Goal: Task Accomplishment & Management: Use online tool/utility

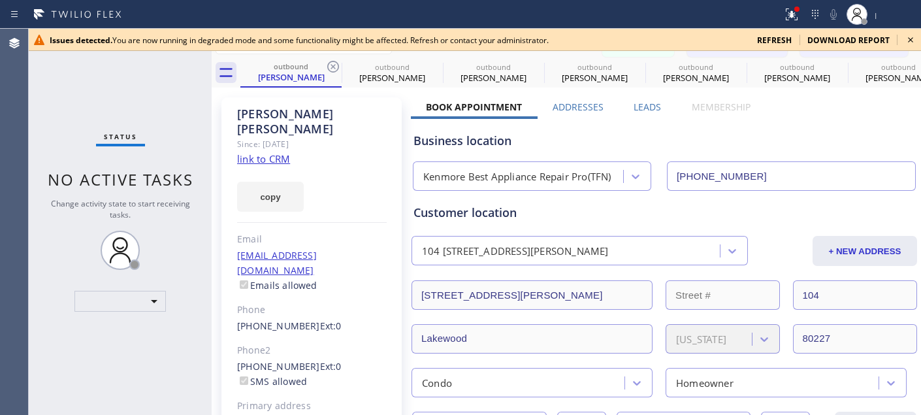
type input "[PHONE_NUMBER]"
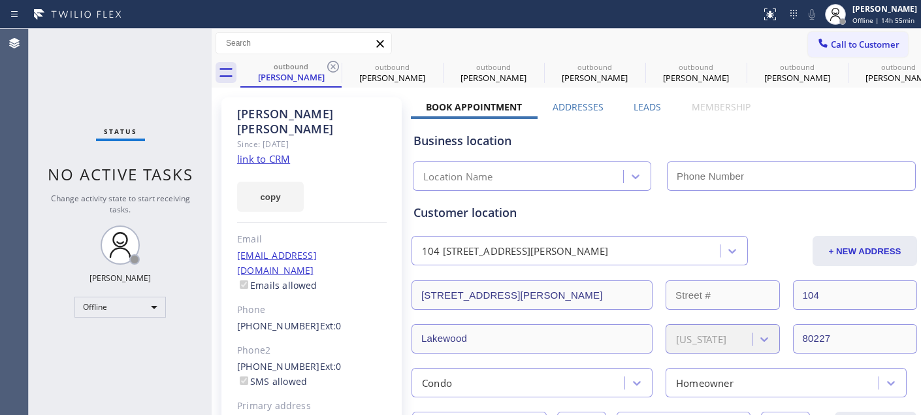
type input "[PHONE_NUMBER]"
click at [866, 11] on div "[PERSON_NAME]" at bounding box center [884, 8] width 65 height 11
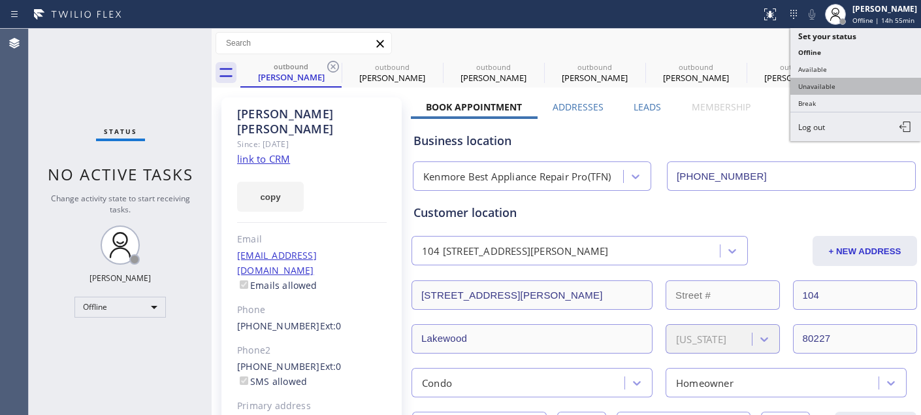
click at [852, 91] on button "Unavailable" at bounding box center [855, 86] width 131 height 17
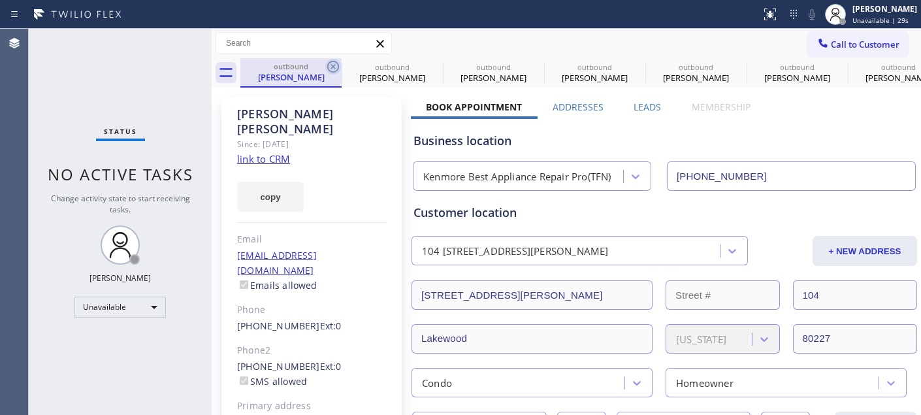
click at [336, 69] on icon at bounding box center [333, 67] width 16 height 16
click at [335, 69] on icon at bounding box center [333, 67] width 16 height 16
click at [0, 0] on icon at bounding box center [0, 0] width 0 height 0
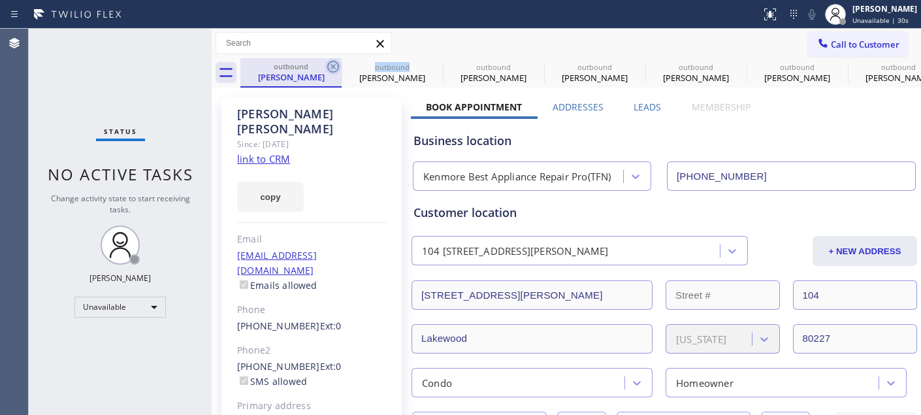
click at [0, 0] on icon at bounding box center [0, 0] width 0 height 0
click at [330, 63] on icon at bounding box center [333, 67] width 16 height 16
click at [333, 63] on icon at bounding box center [333, 67] width 16 height 16
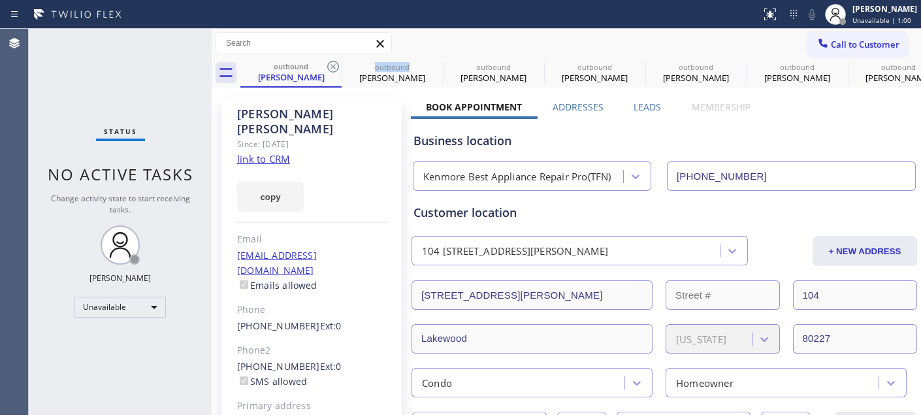
click at [333, 63] on icon at bounding box center [333, 67] width 16 height 16
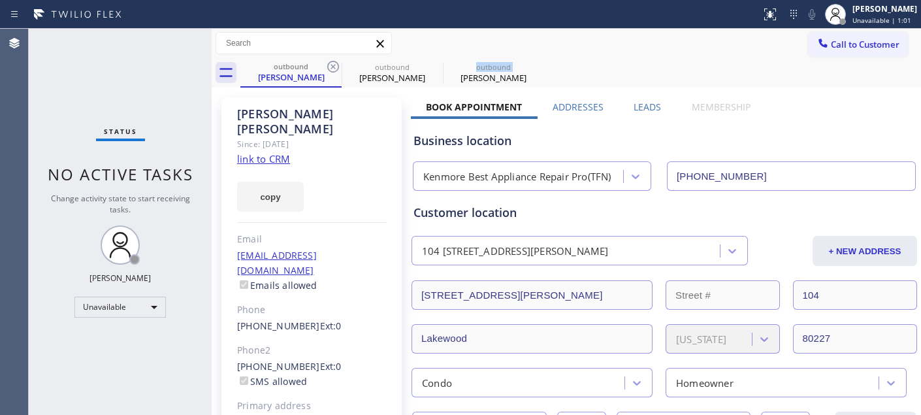
click at [0, 0] on icon at bounding box center [0, 0] width 0 height 0
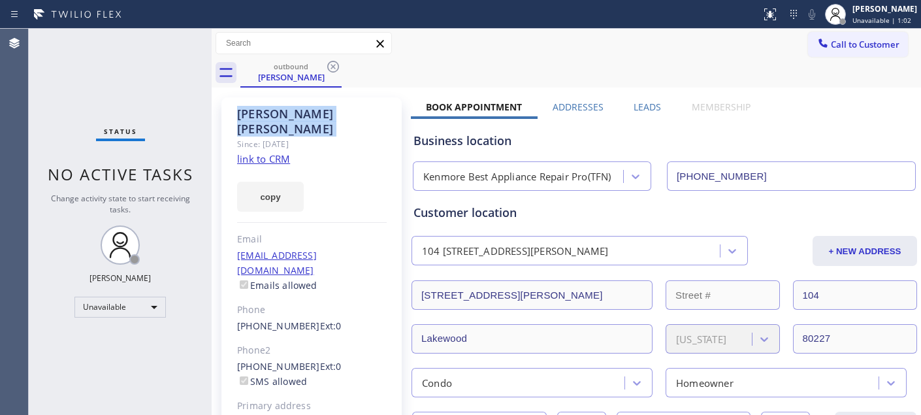
click at [333, 63] on icon at bounding box center [333, 67] width 16 height 16
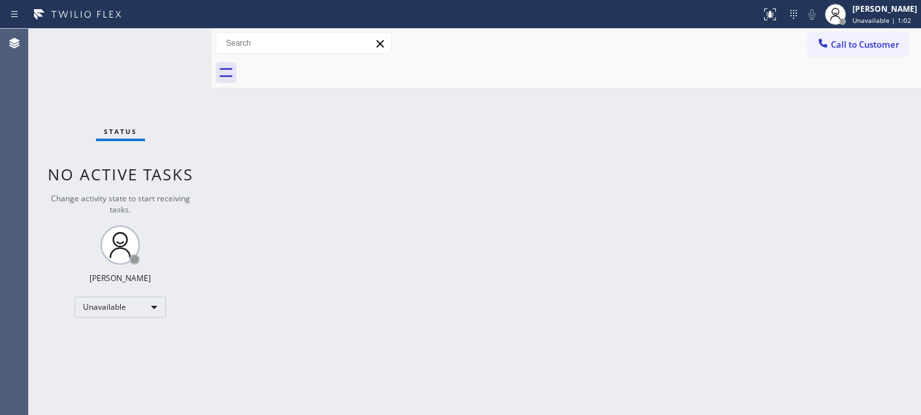
click at [333, 63] on div at bounding box center [580, 72] width 680 height 29
click at [498, 56] on div "Call to Customer Outbound call Location Search location Your caller id phone nu…" at bounding box center [566, 43] width 709 height 29
click at [838, 40] on span "Call to Customer" at bounding box center [865, 45] width 69 height 12
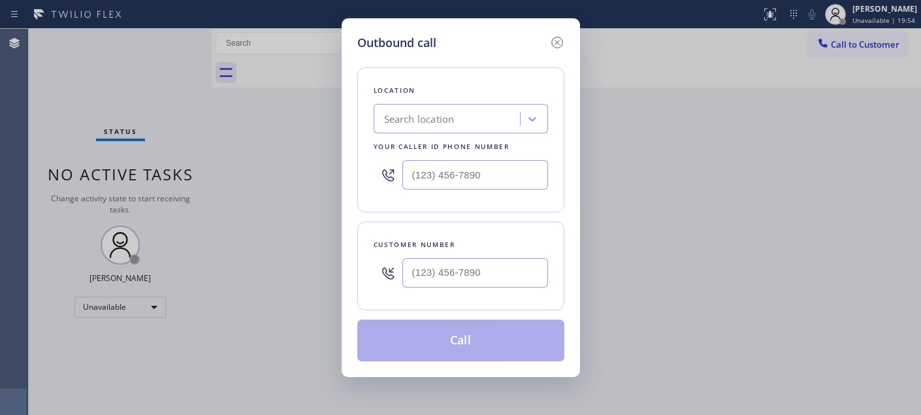
drag, startPoint x: 487, startPoint y: 247, endPoint x: 467, endPoint y: 273, distance: 33.0
click at [487, 247] on div "Customer number" at bounding box center [461, 245] width 174 height 14
click at [467, 273] on input "(___) ___-____" at bounding box center [475, 272] width 146 height 29
paste input "305) 331-1452"
type input "(305) 331-1452"
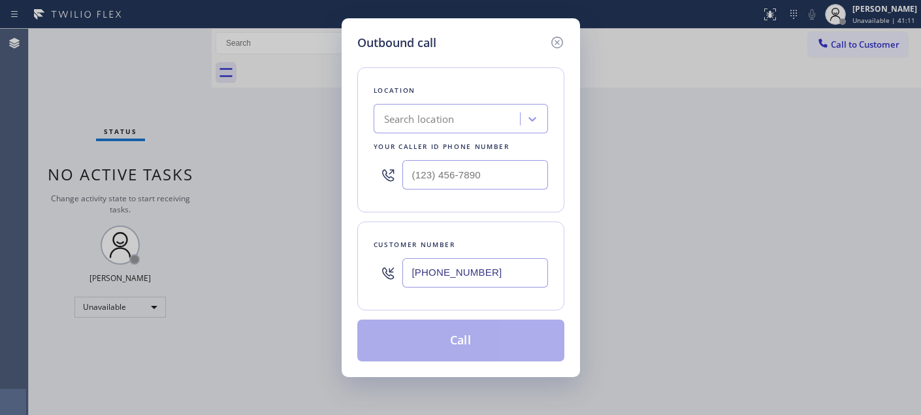
drag, startPoint x: 303, startPoint y: 157, endPoint x: 263, endPoint y: 159, distance: 39.9
click at [236, 155] on div "Outbound call Location Search location Your caller id phone number Customer num…" at bounding box center [460, 207] width 921 height 415
click at [368, 166] on div "Location Search location Your caller id phone number" at bounding box center [460, 139] width 207 height 145
click at [419, 178] on input "(___) ___-____" at bounding box center [475, 174] width 146 height 29
paste input "562) 203-3277"
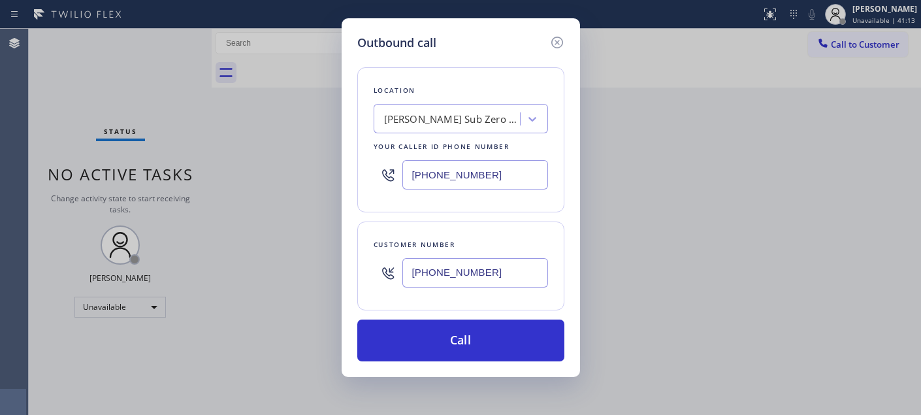
type input "(562) 203-3277"
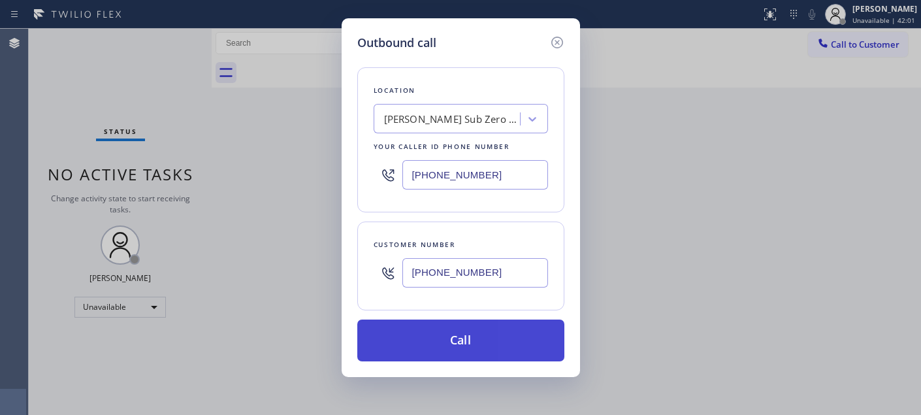
click at [487, 328] on button "Call" at bounding box center [460, 340] width 207 height 42
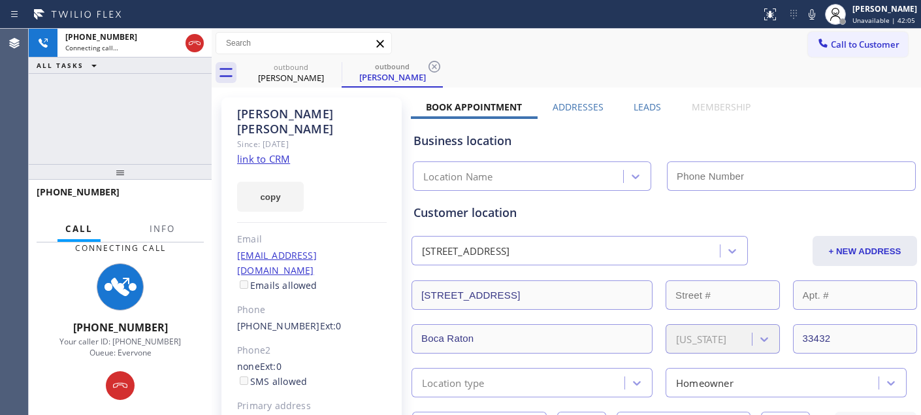
type input "(562) 203-3277"
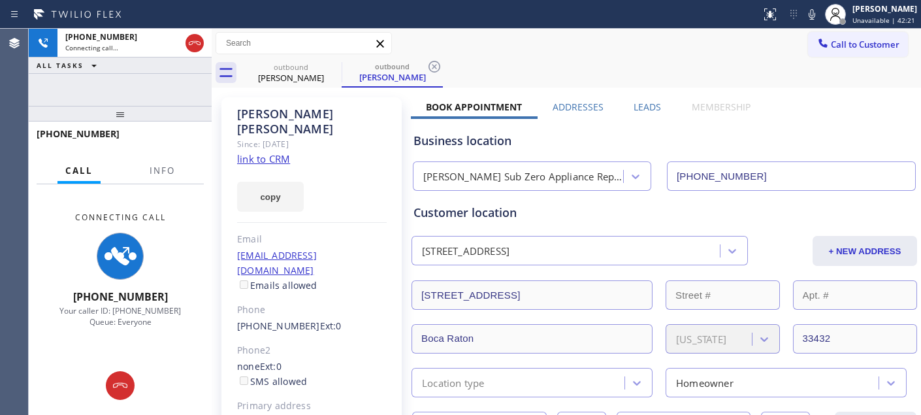
drag, startPoint x: 183, startPoint y: 174, endPoint x: 146, endPoint y: 57, distance: 123.1
click at [146, 57] on div "+13053311452 Connecting call… ALL TASKS ALL TASKS ACTIVE TASKS TASKS IN WRAP UP…" at bounding box center [120, 222] width 183 height 386
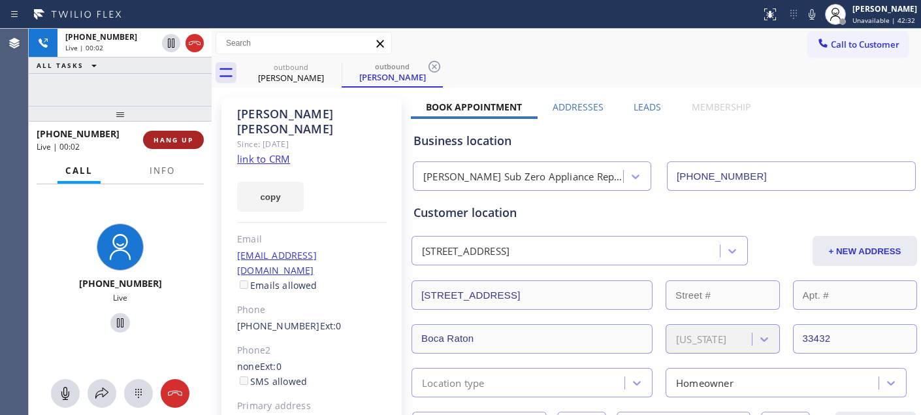
click at [172, 138] on span "HANG UP" at bounding box center [173, 139] width 40 height 9
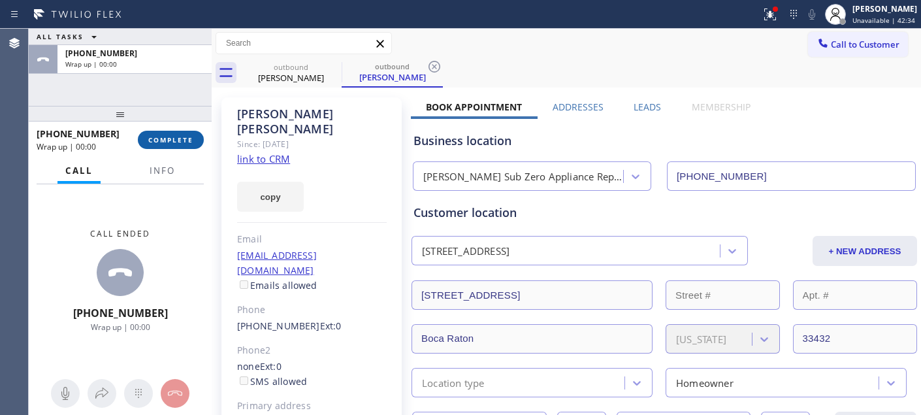
click at [178, 135] on span "COMPLETE" at bounding box center [170, 139] width 45 height 9
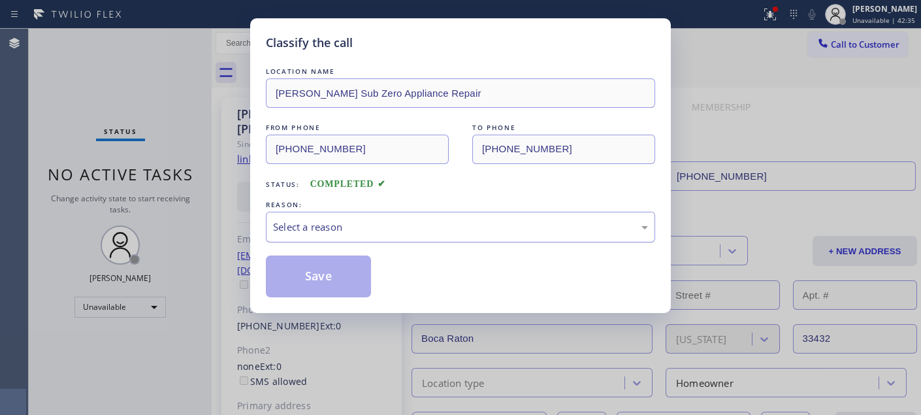
drag, startPoint x: 325, startPoint y: 239, endPoint x: 336, endPoint y: 239, distance: 11.1
click at [327, 239] on div "Select a reason" at bounding box center [460, 227] width 389 height 31
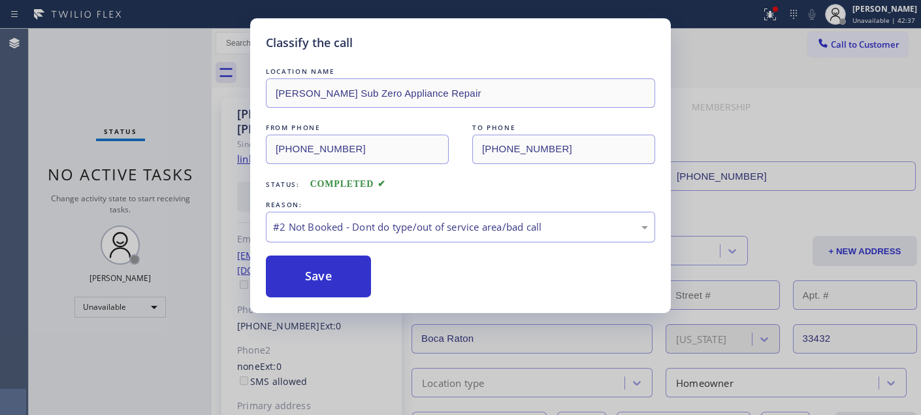
click at [331, 278] on button "Save" at bounding box center [318, 276] width 105 height 42
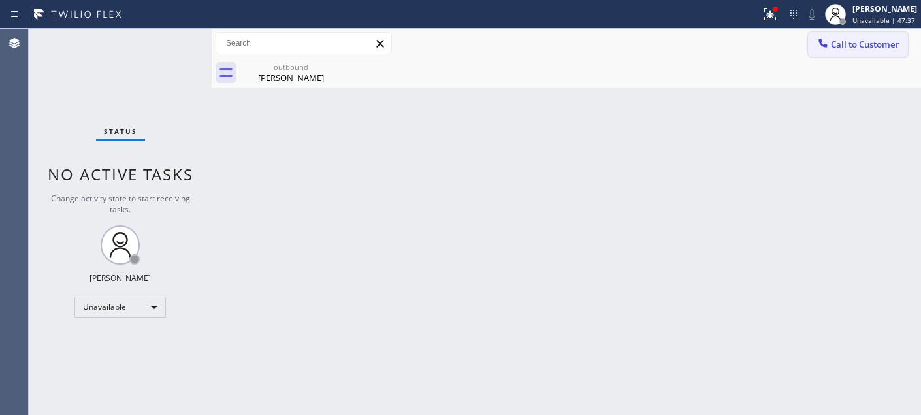
click at [866, 41] on span "Call to Customer" at bounding box center [865, 45] width 69 height 12
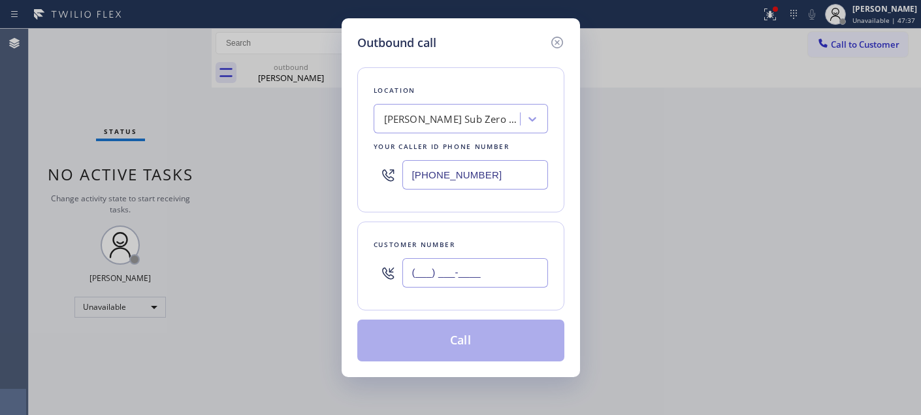
paste input "303"
drag, startPoint x: 462, startPoint y: 278, endPoint x: 773, endPoint y: 84, distance: 367.3
click at [464, 278] on input "(___) ___-____" at bounding box center [475, 272] width 146 height 29
click at [767, 14] on div "Outbound call Location Baker Sub Zero Appliance Repair Your caller id phone num…" at bounding box center [460, 207] width 921 height 415
drag, startPoint x: 306, startPoint y: 278, endPoint x: 316, endPoint y: 260, distance: 21.1
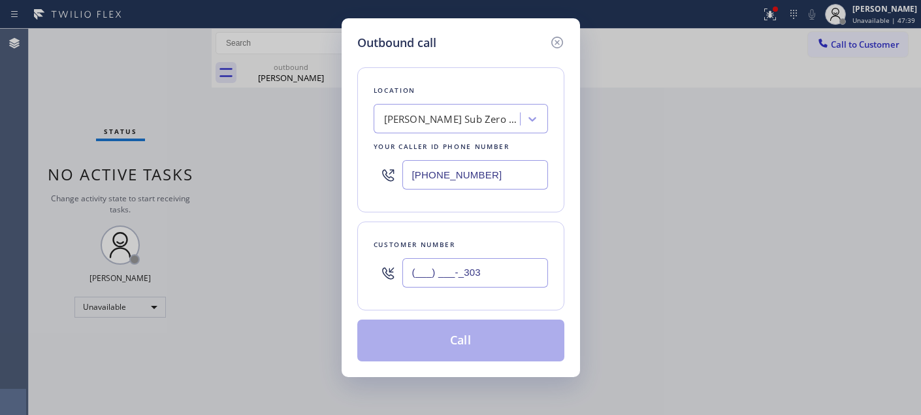
click at [305, 278] on div "Outbound call Location Baker Sub Zero Appliance Repair Your caller id phone num…" at bounding box center [460, 207] width 921 height 415
paste input "303) 396-8574"
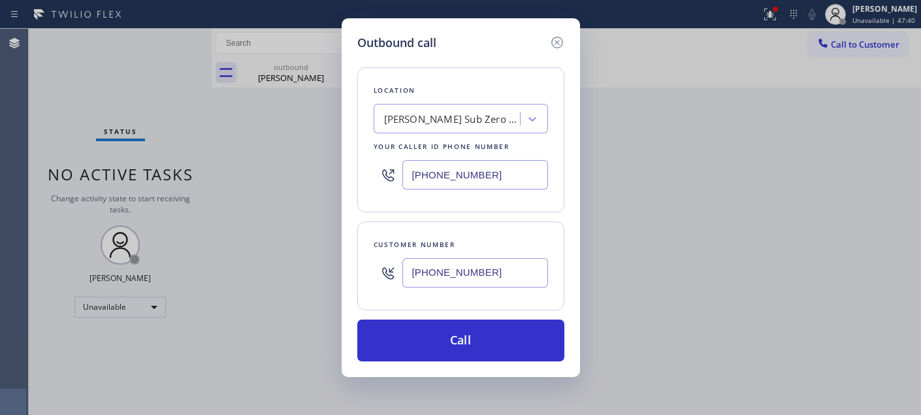
type input "(303) 396-8574"
drag, startPoint x: 468, startPoint y: 180, endPoint x: 308, endPoint y: 180, distance: 160.0
click at [265, 180] on div "Outbound call Location Baker Sub Zero Appliance Repair Your caller id phone num…" at bounding box center [460, 207] width 921 height 415
paste input "855) 731-4952"
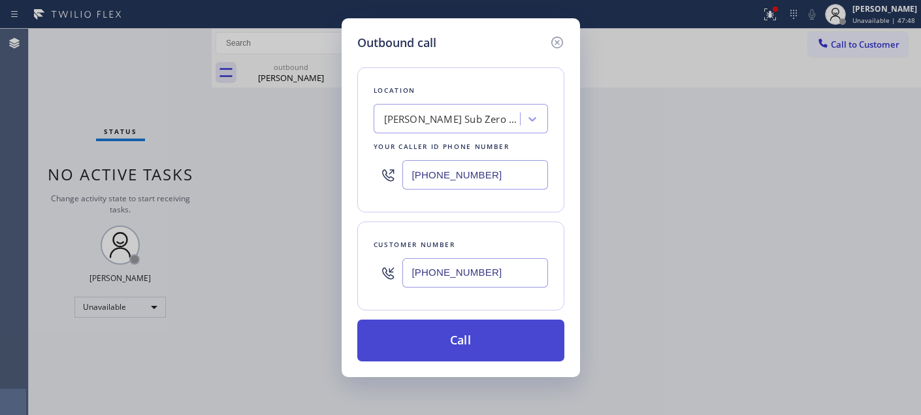
type input "(855) 731-4952"
click at [529, 327] on button "Call" at bounding box center [460, 340] width 207 height 42
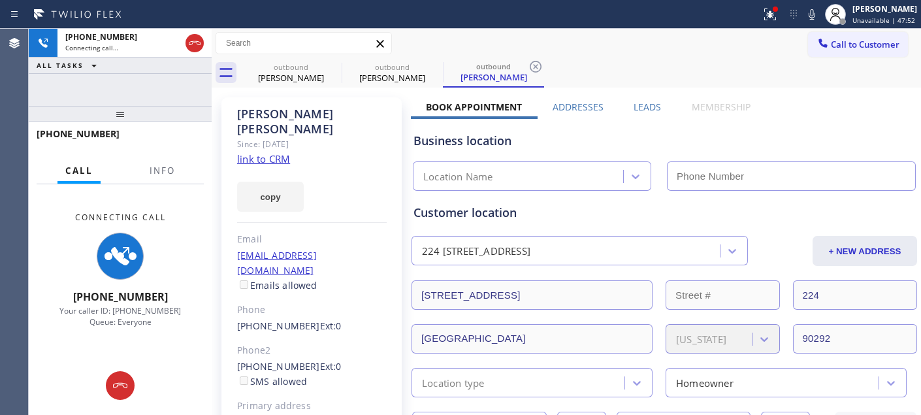
type input "(855) 731-4952"
click at [677, 63] on div "outbound Dawn Levine outbound Eldon Davenport outbound Eldon Davenport" at bounding box center [580, 72] width 680 height 29
click at [772, 16] on icon at bounding box center [770, 15] width 16 height 16
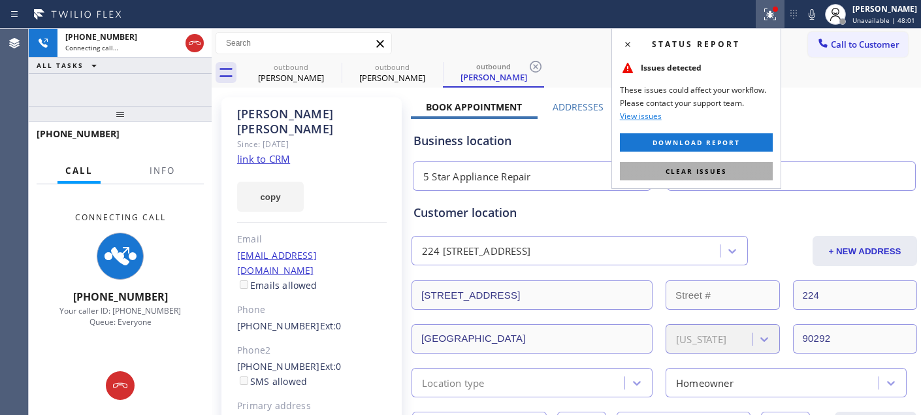
click at [674, 163] on button "Clear issues" at bounding box center [696, 171] width 153 height 18
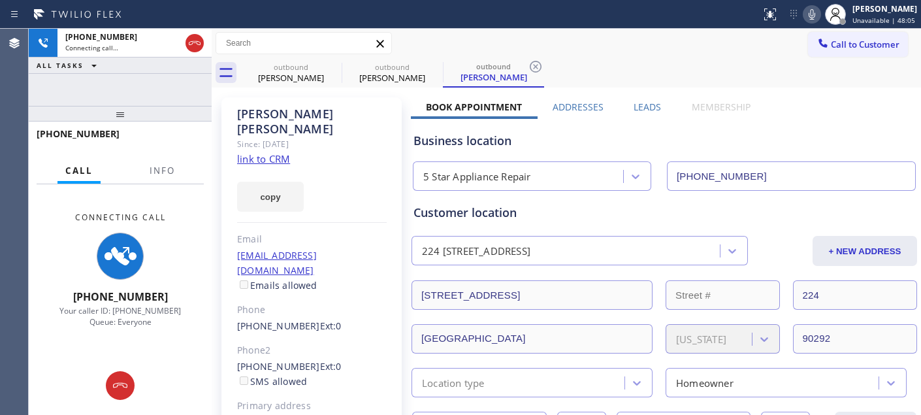
click at [810, 16] on icon at bounding box center [812, 15] width 16 height 16
click at [756, 140] on div "Business location" at bounding box center [664, 141] width 502 height 18
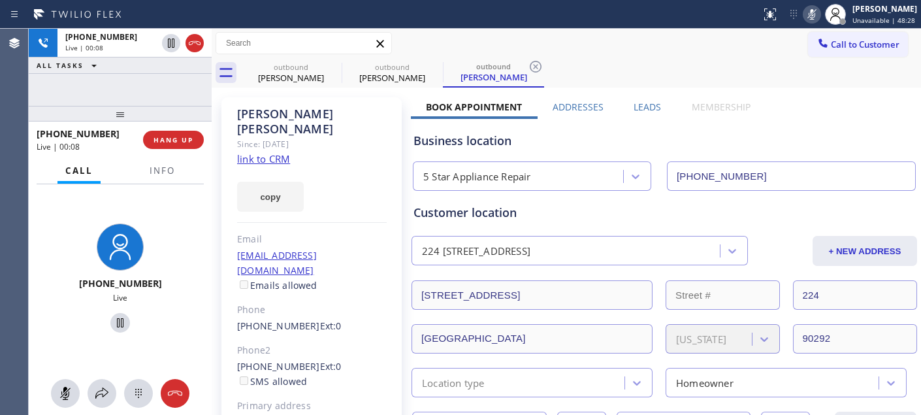
click at [804, 16] on icon at bounding box center [812, 15] width 16 height 16
drag, startPoint x: 119, startPoint y: 114, endPoint x: 197, endPoint y: 16, distance: 125.0
click at [129, 82] on div "+13033968574 Live | 00:22 ALL TASKS ALL TASKS ACTIVE TASKS TASKS IN WRAP UP +13…" at bounding box center [120, 222] width 183 height 386
drag, startPoint x: 191, startPoint y: 108, endPoint x: 346, endPoint y: 33, distance: 172.6
click at [184, 98] on div "+13033968574 Live | 06:21 ALL TASKS ALL TASKS ACTIVE TASKS TASKS IN WRAP UP +13…" at bounding box center [120, 222] width 183 height 386
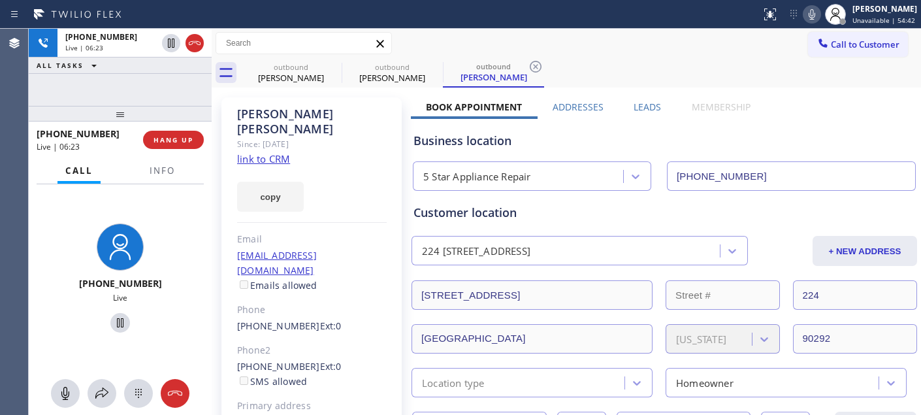
drag, startPoint x: 199, startPoint y: 113, endPoint x: 187, endPoint y: 72, distance: 43.0
click at [187, 85] on div "+13033968574 Live | 06:23 ALL TASKS ALL TASKS ACTIVE TASKS TASKS IN WRAP UP +13…" at bounding box center [120, 222] width 183 height 386
click at [148, 110] on div at bounding box center [120, 114] width 183 height 16
drag, startPoint x: 131, startPoint y: 110, endPoint x: 159, endPoint y: 42, distance: 73.2
click at [132, 89] on div "+13033968574 Live | 06:26 ALL TASKS ALL TASKS ACTIVE TASKS TASKS IN WRAP UP +13…" at bounding box center [120, 222] width 183 height 386
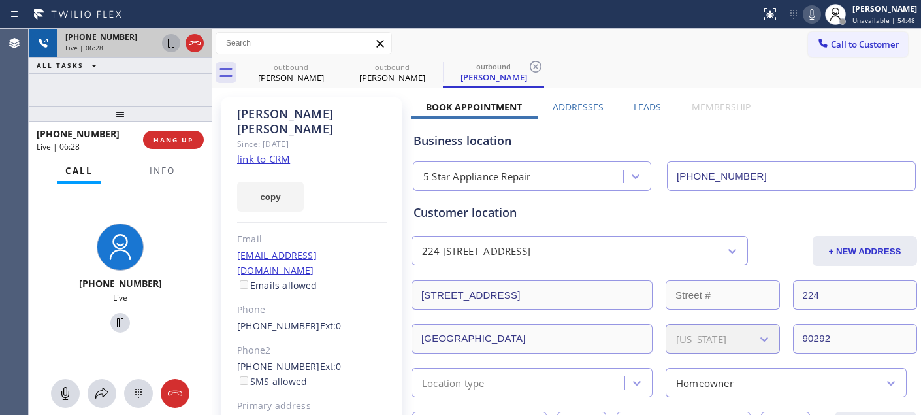
drag, startPoint x: 157, startPoint y: 115, endPoint x: 176, endPoint y: 50, distance: 68.2
click at [157, 97] on div "+13033968574 Live | 06:28 ALL TASKS ALL TASKS ACTIVE TASKS TASKS IN WRAP UP +13…" at bounding box center [120, 222] width 183 height 386
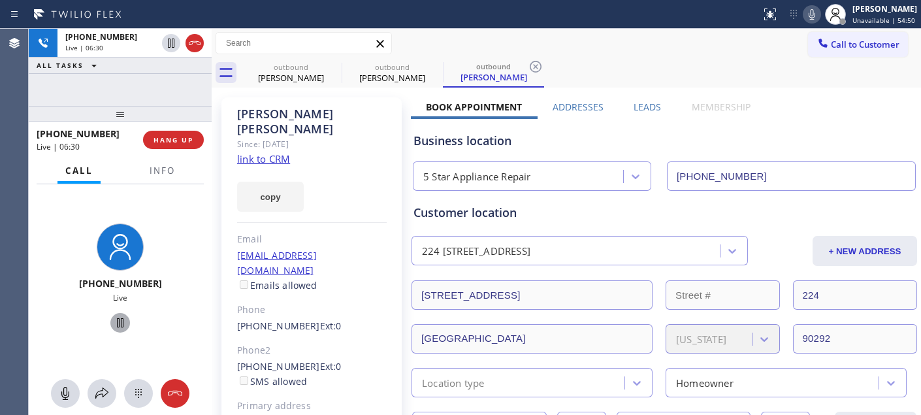
click at [120, 324] on icon at bounding box center [120, 323] width 16 height 16
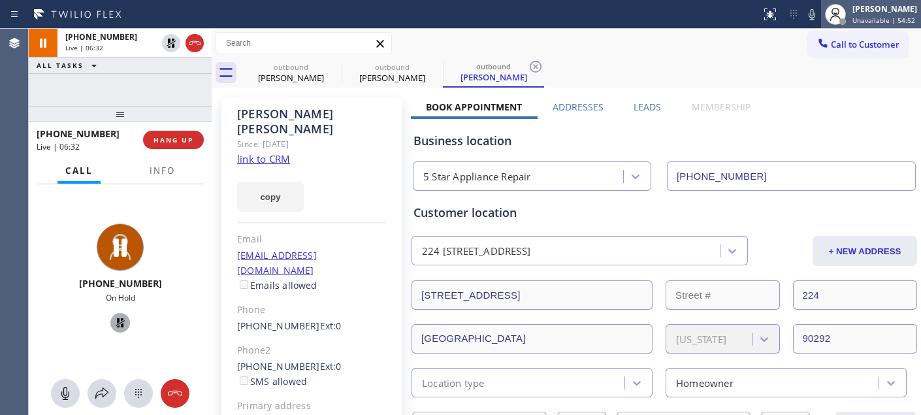
drag, startPoint x: 813, startPoint y: 13, endPoint x: 817, endPoint y: 27, distance: 14.3
click at [813, 13] on icon at bounding box center [812, 15] width 16 height 16
drag, startPoint x: 317, startPoint y: 168, endPoint x: 492, endPoint y: 106, distance: 185.7
click at [317, 168] on div "copy" at bounding box center [312, 189] width 150 height 45
click at [808, 18] on icon at bounding box center [811, 14] width 7 height 10
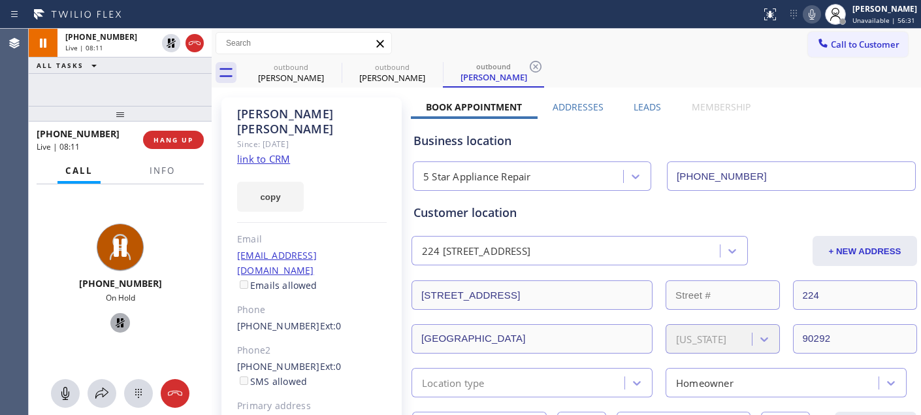
click at [112, 321] on icon at bounding box center [120, 323] width 16 height 16
drag, startPoint x: 206, startPoint y: 114, endPoint x: 193, endPoint y: 88, distance: 28.6
click at [193, 88] on div "+13033968574 Live | 09:11 ALL TASKS ALL TASKS ACTIVE TASKS TASKS IN WRAP UP +13…" at bounding box center [120, 222] width 183 height 386
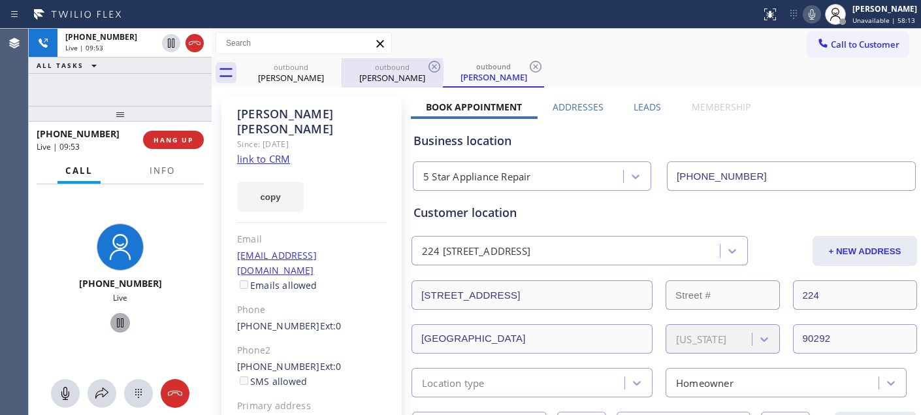
drag, startPoint x: 325, startPoint y: 140, endPoint x: 436, endPoint y: 70, distance: 131.5
click at [327, 140] on div "Eldon Davenport Since: 20 may 2020 link to CRM copy Email EldonDavenport@yahoo.…" at bounding box center [311, 299] width 180 height 404
drag, startPoint x: 174, startPoint y: 113, endPoint x: 205, endPoint y: 61, distance: 60.6
click at [180, 101] on div "+13033968574 Live | 14:08 ALL TASKS ALL TASKS ACTIVE TASKS TASKS IN WRAP UP +13…" at bounding box center [120, 222] width 183 height 386
drag, startPoint x: 185, startPoint y: 103, endPoint x: 393, endPoint y: 68, distance: 211.3
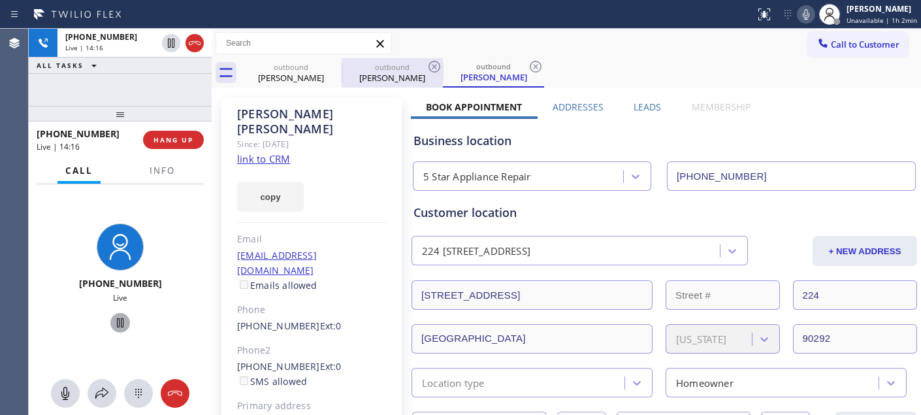
click at [184, 94] on div "+13033968574 Live | 14:16 ALL TASKS ALL TASKS ACTIVE TASKS TASKS IN WRAP UP +13…" at bounding box center [120, 222] width 183 height 386
drag, startPoint x: 137, startPoint y: 98, endPoint x: 133, endPoint y: 87, distance: 11.8
click at [134, 89] on div "+13033968574 Live | 14:19 ALL TASKS ALL TASKS ACTIVE TASKS TASKS IN WRAP UP +13…" at bounding box center [120, 222] width 183 height 386
drag, startPoint x: 129, startPoint y: 107, endPoint x: 140, endPoint y: 70, distance: 38.8
click at [125, 76] on div "+13033968574 Live | 14:21 ALL TASKS ALL TASKS ACTIVE TASKS TASKS IN WRAP UP +13…" at bounding box center [120, 222] width 183 height 386
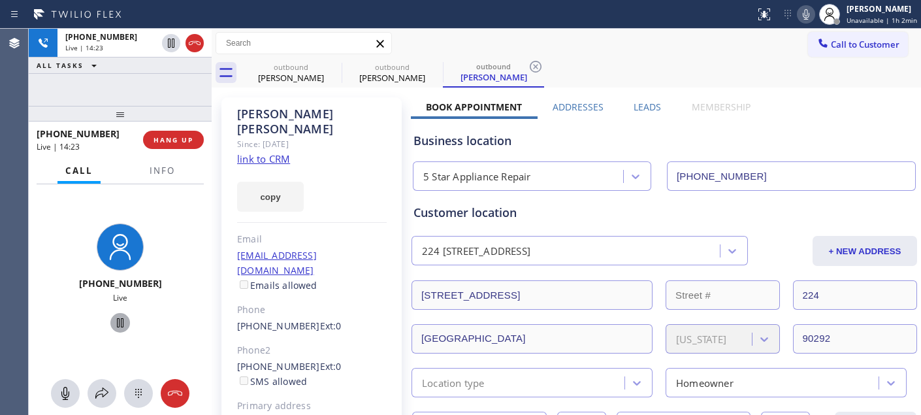
drag, startPoint x: 184, startPoint y: 116, endPoint x: 178, endPoint y: 76, distance: 40.3
click at [183, 109] on div at bounding box center [120, 114] width 183 height 16
drag, startPoint x: 161, startPoint y: 107, endPoint x: 161, endPoint y: 65, distance: 41.8
click at [149, 90] on div "+13033968574 Live | 16:25 ALL TASKS ALL TASKS ACTIVE TASKS TASKS IN WRAP UP +13…" at bounding box center [120, 222] width 183 height 386
drag, startPoint x: 182, startPoint y: 106, endPoint x: 227, endPoint y: 67, distance: 59.7
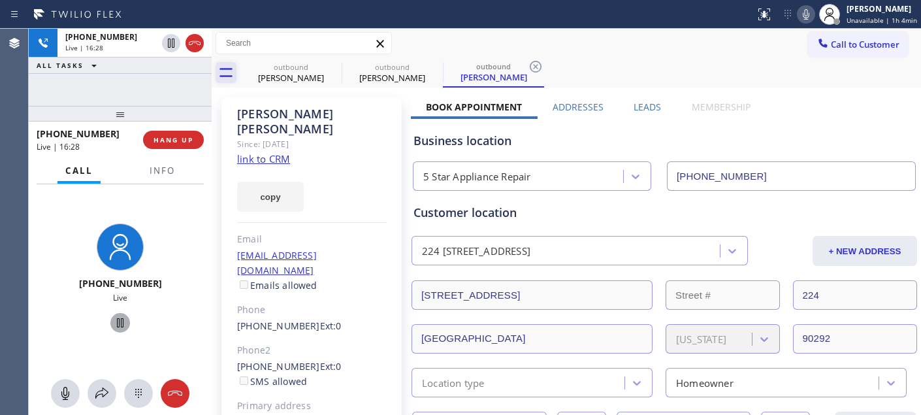
click at [180, 93] on div "+13033968574 Live | 16:28 ALL TASKS ALL TASKS ACTIVE TASKS TASKS IN WRAP UP +13…" at bounding box center [120, 222] width 183 height 386
drag, startPoint x: 180, startPoint y: 114, endPoint x: 162, endPoint y: 70, distance: 47.4
click at [165, 82] on div "+13033968574 Live | 16:34 ALL TASKS ALL TASKS ACTIVE TASKS TASKS IN WRAP UP +13…" at bounding box center [120, 222] width 183 height 386
drag, startPoint x: 124, startPoint y: 114, endPoint x: 158, endPoint y: 106, distance: 34.7
click at [118, 89] on div "+13033968574 Live | 16:38 ALL TASKS ALL TASKS ACTIVE TASKS TASKS IN WRAP UP +13…" at bounding box center [120, 222] width 183 height 386
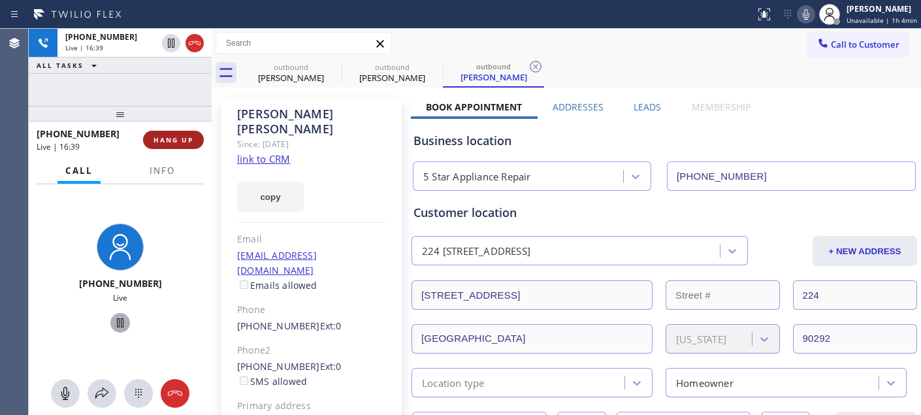
click at [181, 139] on span "HANG UP" at bounding box center [173, 139] width 40 height 9
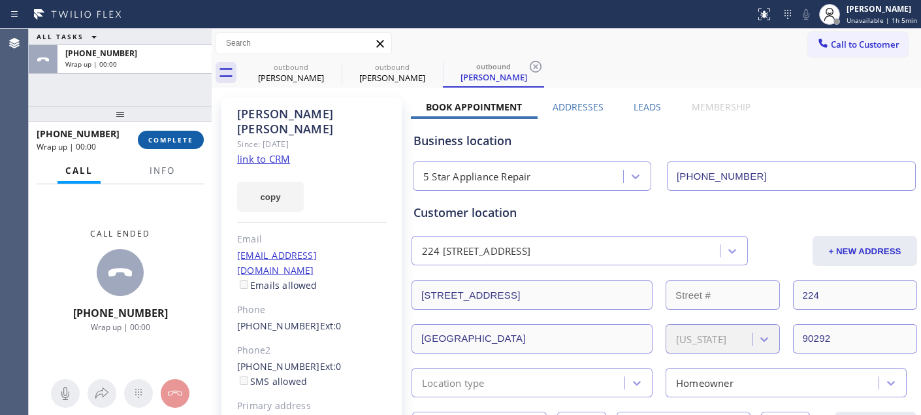
click at [180, 139] on span "COMPLETE" at bounding box center [170, 139] width 45 height 9
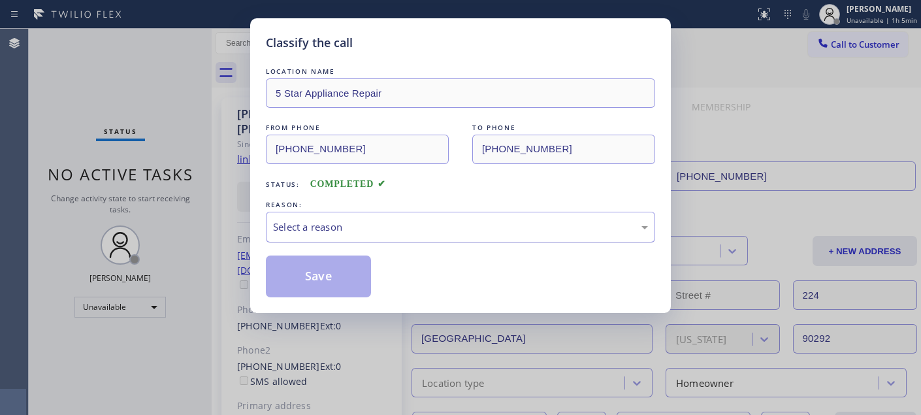
click at [368, 225] on div "Select a reason" at bounding box center [460, 226] width 375 height 15
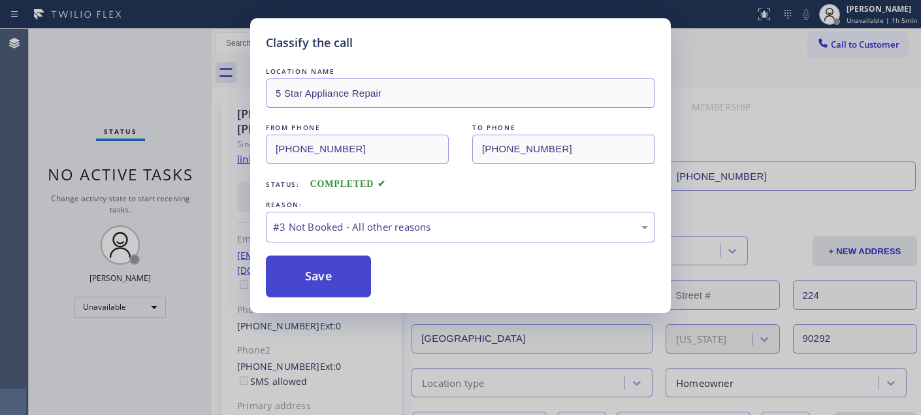
click at [310, 261] on button "Save" at bounding box center [318, 276] width 105 height 42
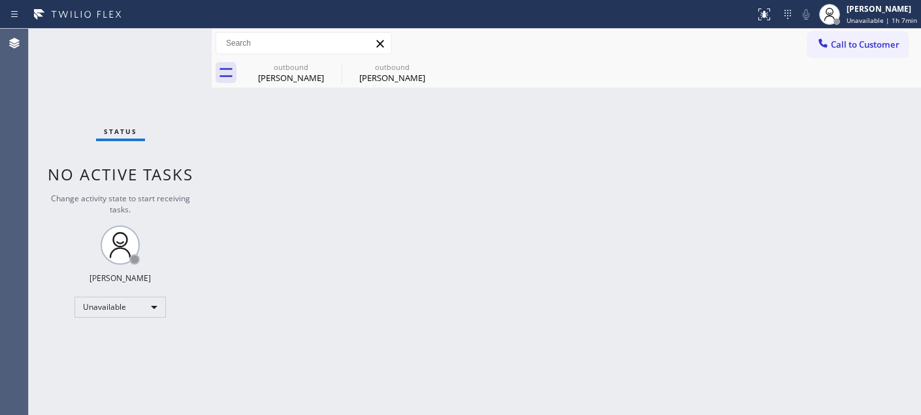
click at [835, 32] on button "Call to Customer" at bounding box center [858, 44] width 100 height 25
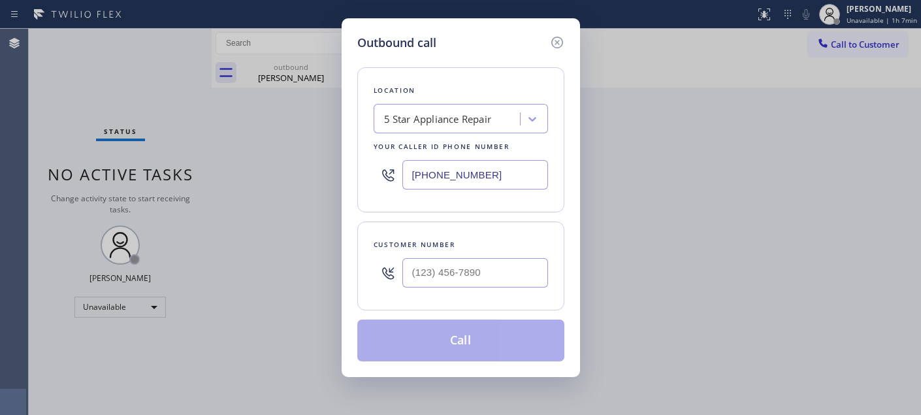
drag, startPoint x: 500, startPoint y: 180, endPoint x: 371, endPoint y: 165, distance: 130.2
click at [367, 183] on div "Location 5 Star Appliance Repair Your caller id phone number (855) 731-4952" at bounding box center [460, 139] width 207 height 145
paste input "text"
type input "(855) 731-4952"
drag, startPoint x: 493, startPoint y: 266, endPoint x: 291, endPoint y: 262, distance: 201.8
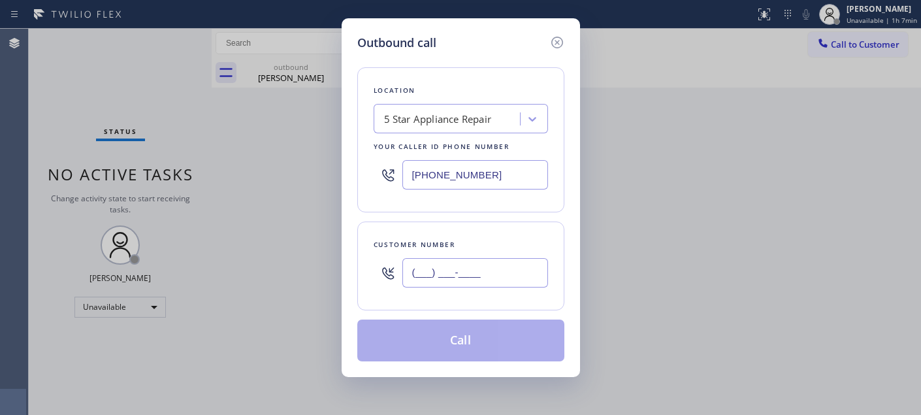
click at [291, 262] on div "Outbound call Location 5 Star Appliance Repair Your caller id phone number (855…" at bounding box center [460, 207] width 921 height 415
paste input "303) 396-8574"
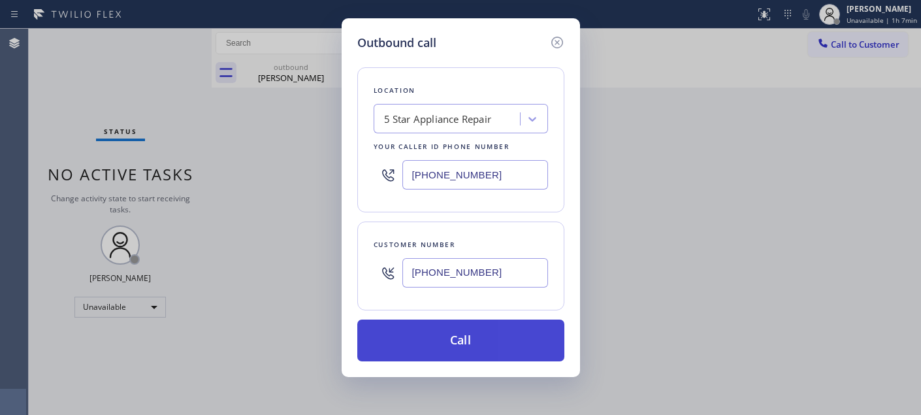
type input "(303) 396-8574"
drag, startPoint x: 468, startPoint y: 340, endPoint x: 910, endPoint y: 255, distance: 450.8
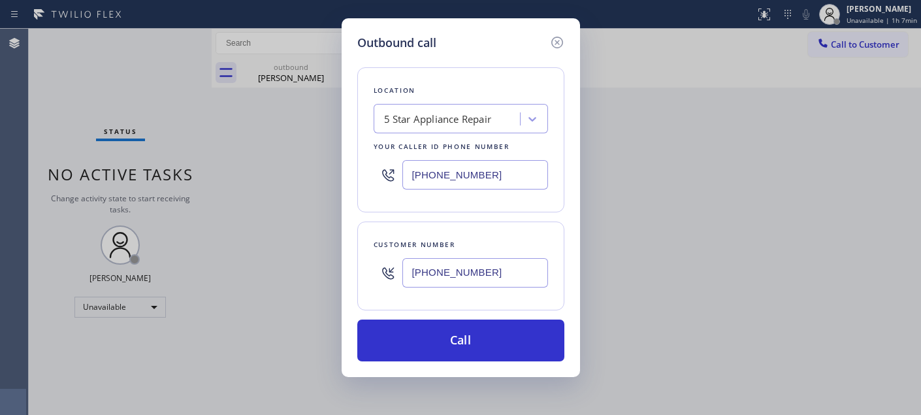
click at [468, 340] on button "Call" at bounding box center [460, 340] width 207 height 42
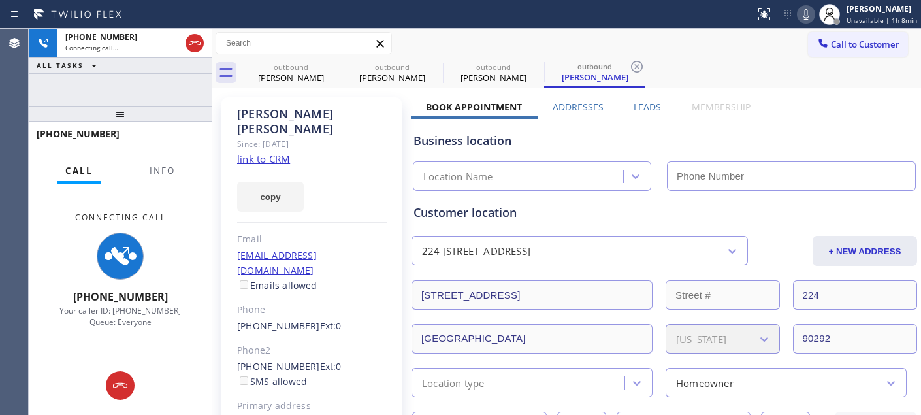
type input "(855) 731-4952"
drag, startPoint x: 157, startPoint y: 112, endPoint x: 438, endPoint y: 3, distance: 301.9
click at [145, 92] on div "+13033968574 Connecting call… ALL TASKS ALL TASKS ACTIVE TASKS TASKS IN WRAP UP…" at bounding box center [120, 222] width 183 height 386
click at [317, 167] on div "copy" at bounding box center [312, 189] width 150 height 45
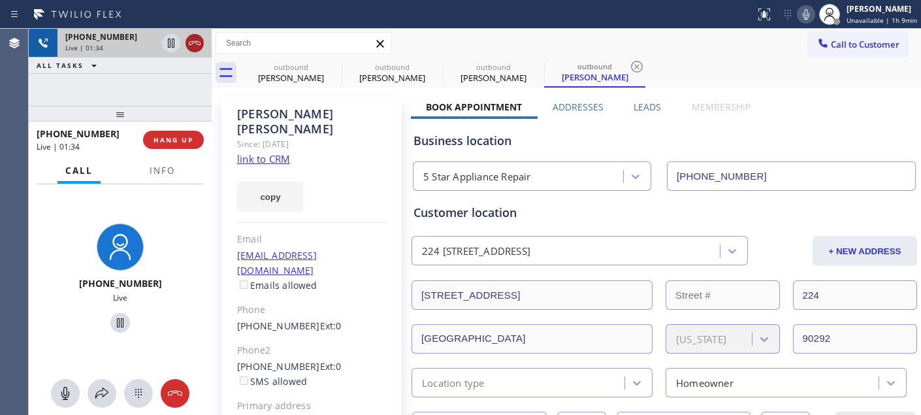
drag, startPoint x: 152, startPoint y: 103, endPoint x: 199, endPoint y: 41, distance: 77.3
click at [161, 84] on div "+13033968574 Live | 01:34 ALL TASKS ALL TASKS ACTIVE TASKS TASKS IN WRAP UP +13…" at bounding box center [120, 222] width 183 height 386
click at [188, 138] on span "HANG UP" at bounding box center [173, 139] width 40 height 9
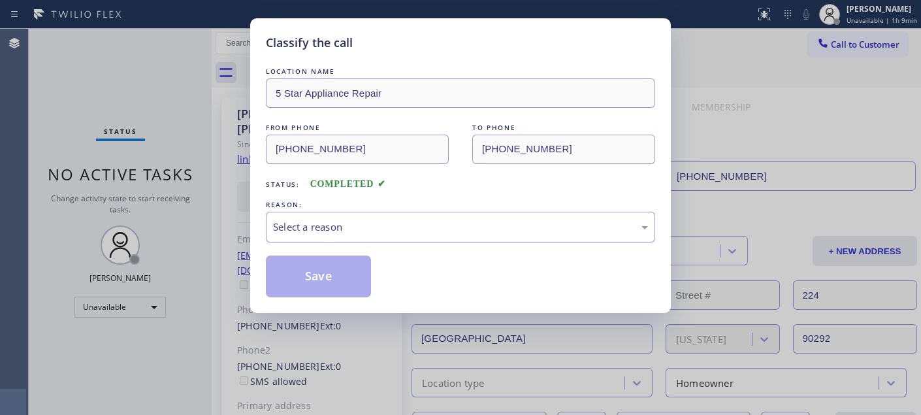
click at [367, 231] on div "Select a reason" at bounding box center [460, 226] width 375 height 15
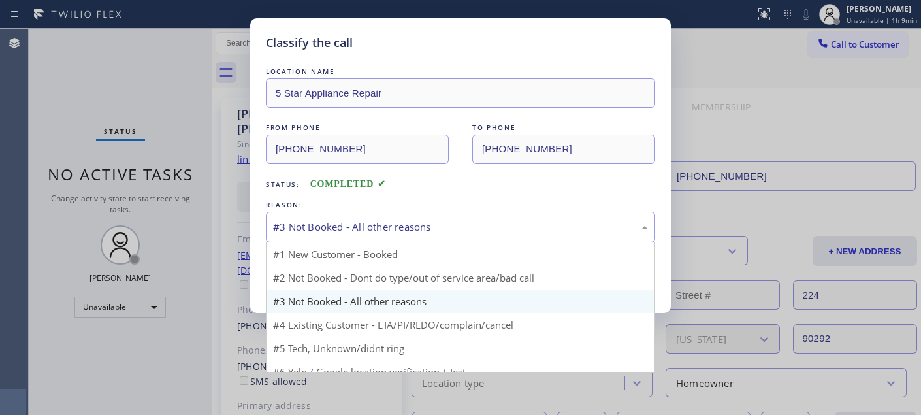
click at [383, 221] on div "#3 Not Booked - All other reasons" at bounding box center [460, 226] width 375 height 15
click at [454, 213] on div "#3 Not Booked - All other reasons" at bounding box center [460, 227] width 389 height 31
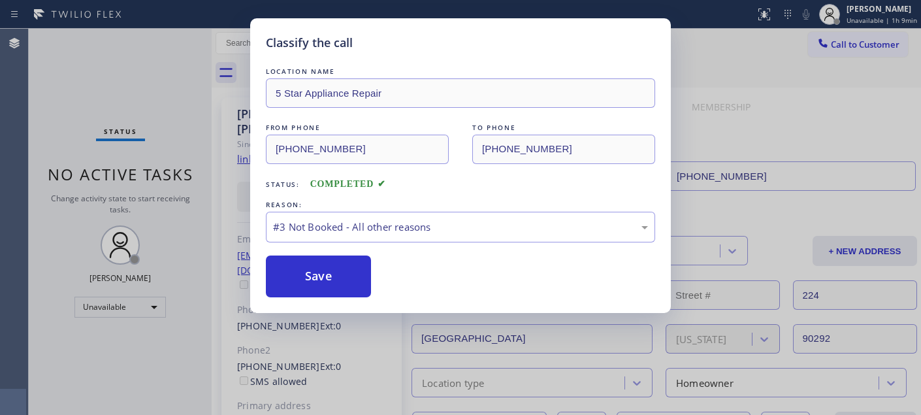
click at [568, 203] on div "REASON:" at bounding box center [460, 205] width 389 height 14
click at [475, 185] on div "Status: COMPLETED" at bounding box center [460, 180] width 389 height 21
click at [406, 181] on div "Status: COMPLETED" at bounding box center [460, 180] width 389 height 21
click at [349, 182] on span "COMPLETED" at bounding box center [348, 184] width 76 height 10
click at [415, 218] on div "#3 Not Booked - All other reasons" at bounding box center [460, 227] width 389 height 31
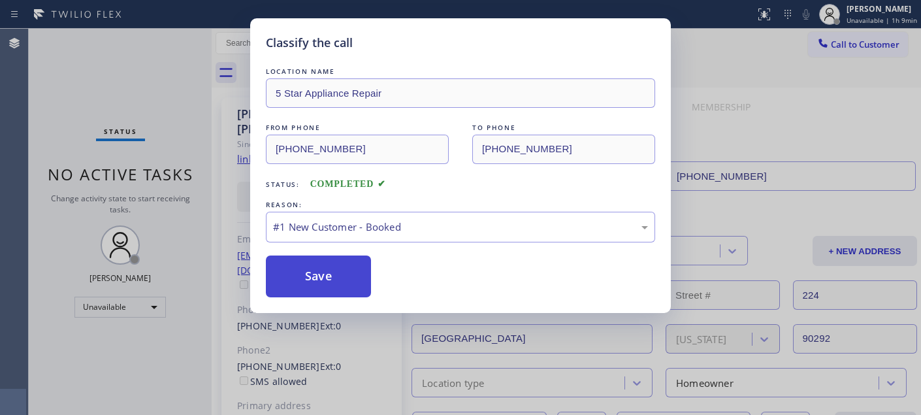
click at [344, 263] on button "Save" at bounding box center [318, 276] width 105 height 42
